Goal: Task Accomplishment & Management: Use online tool/utility

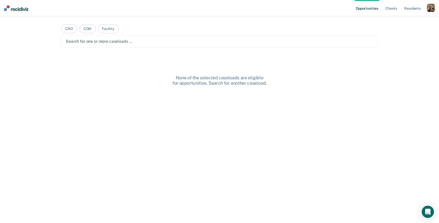
click at [430, 7] on div "button" at bounding box center [431, 8] width 8 height 8
click at [403, 19] on link "Profile" at bounding box center [410, 21] width 41 height 4
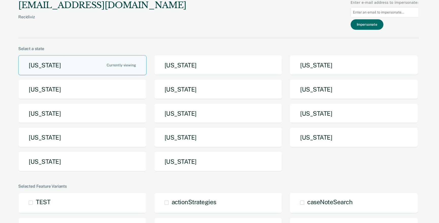
click at [403, 14] on input at bounding box center [385, 12] width 68 height 10
paste input "[PERSON_NAME][EMAIL_ADDRESS][PERSON_NAME][DOMAIN_NAME]"
type input "[PERSON_NAME][EMAIL_ADDRESS][PERSON_NAME][DOMAIN_NAME]"
click at [379, 25] on button "Impersonate" at bounding box center [367, 24] width 33 height 10
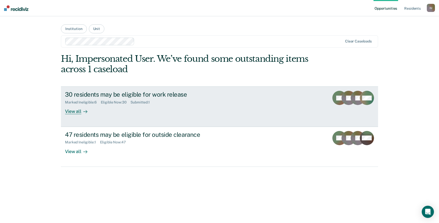
click at [77, 114] on div "View all" at bounding box center [79, 109] width 28 height 10
